Goal: Task Accomplishment & Management: Manage account settings

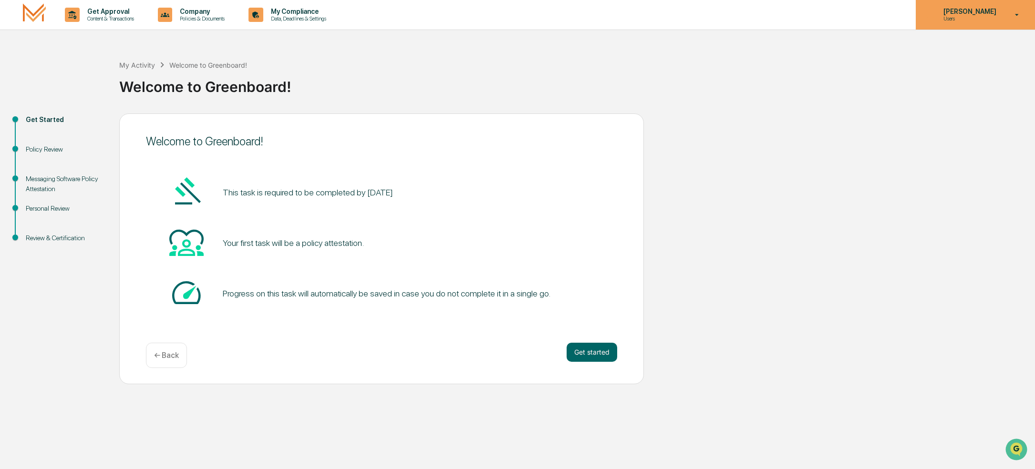
click at [1012, 10] on icon at bounding box center [1017, 14] width 17 height 9
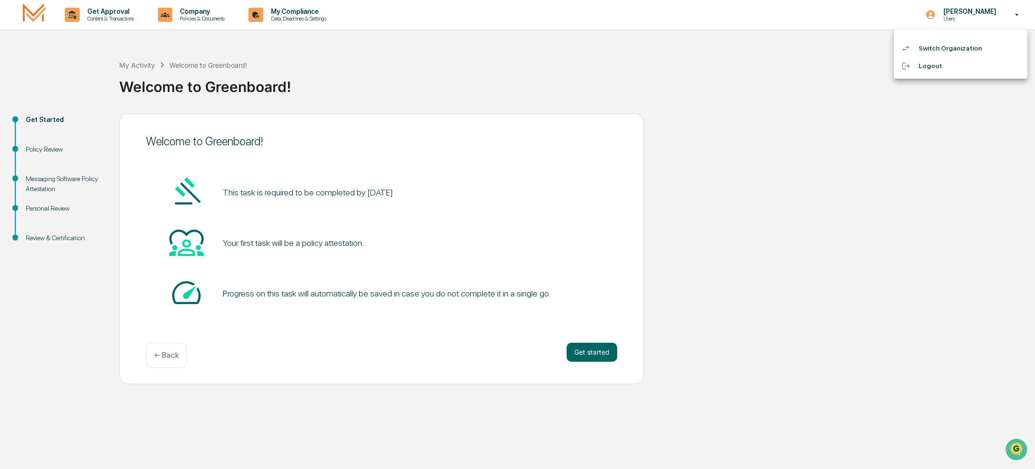
click at [936, 71] on li "Logout" at bounding box center [961, 66] width 134 height 18
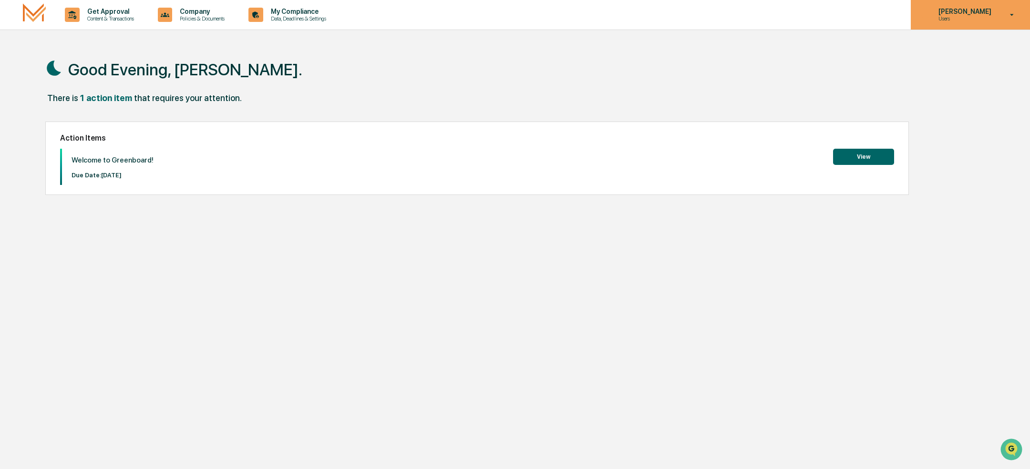
click at [956, 13] on p "[PERSON_NAME]" at bounding box center [963, 12] width 65 height 8
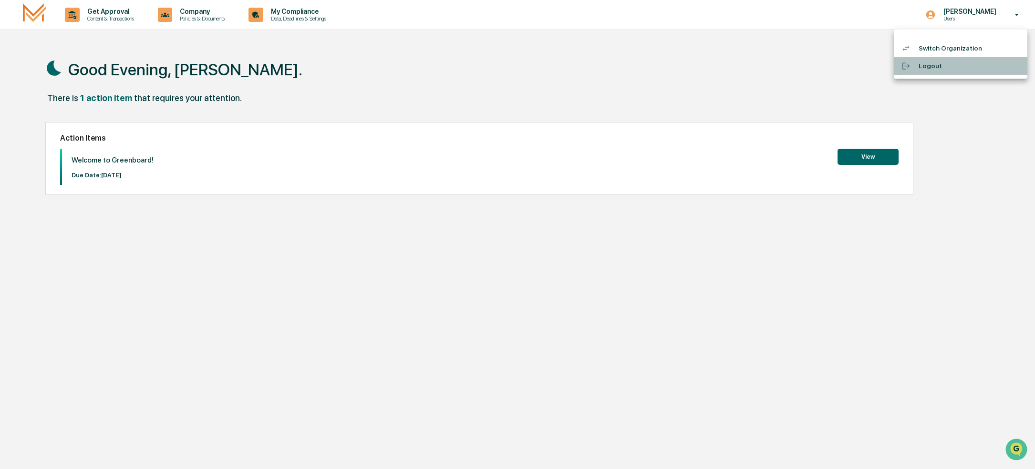
click at [929, 66] on li "Logout" at bounding box center [961, 66] width 134 height 18
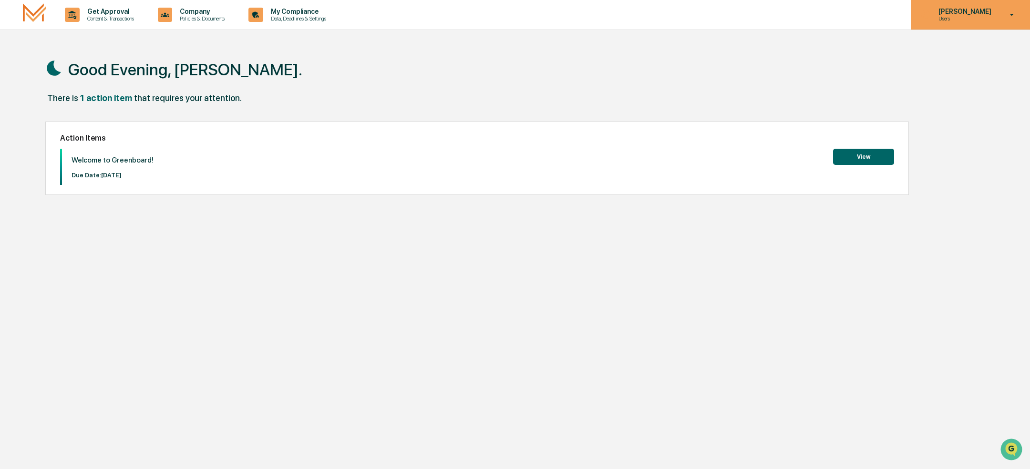
click at [989, 11] on p "[PERSON_NAME]" at bounding box center [963, 12] width 65 height 8
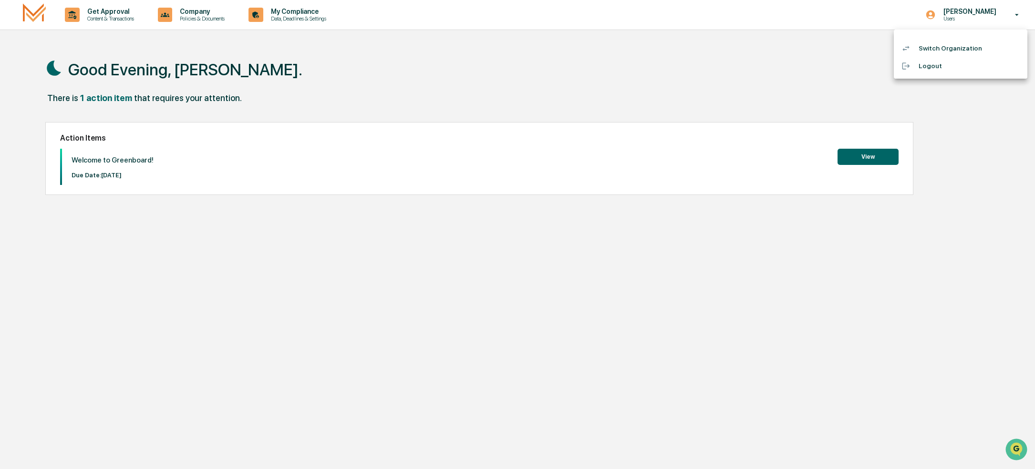
click at [940, 64] on li "Logout" at bounding box center [961, 66] width 134 height 18
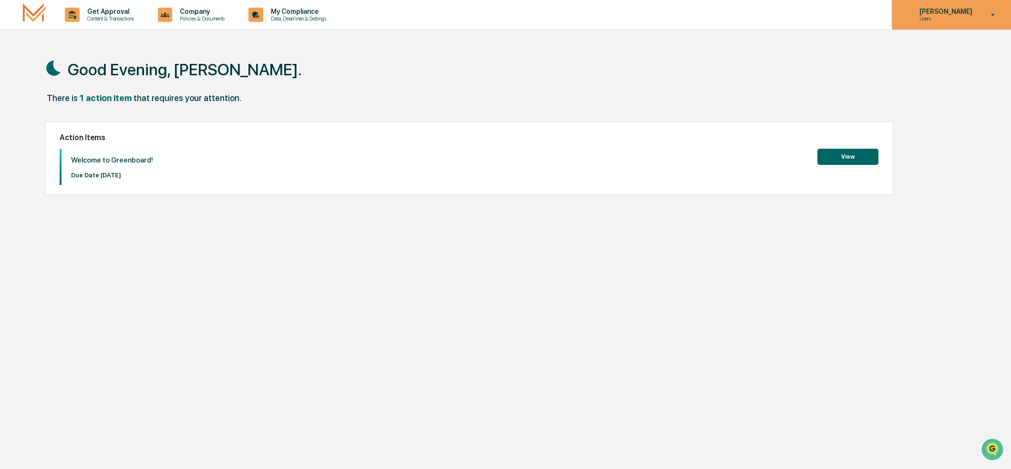
click at [992, 13] on icon at bounding box center [993, 14] width 17 height 9
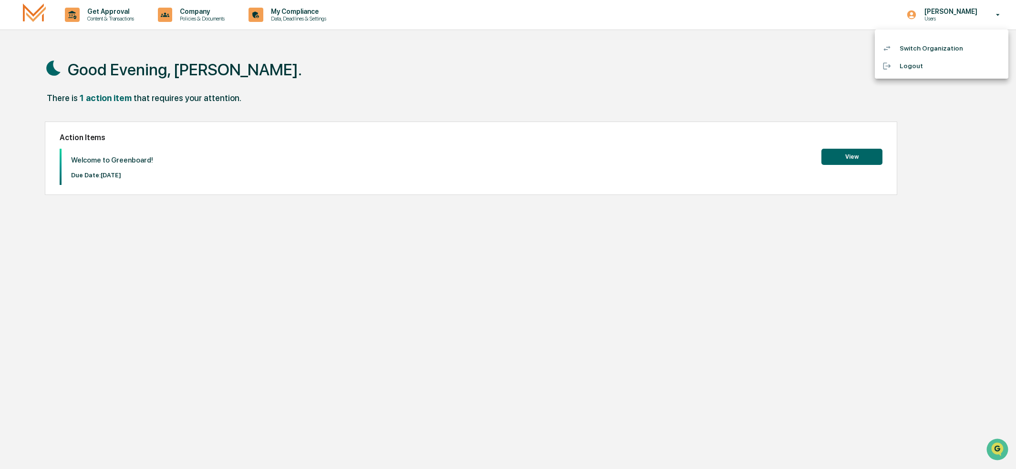
click at [922, 48] on li "Switch Organization" at bounding box center [942, 49] width 134 height 18
